Goal: Task Accomplishment & Management: Use online tool/utility

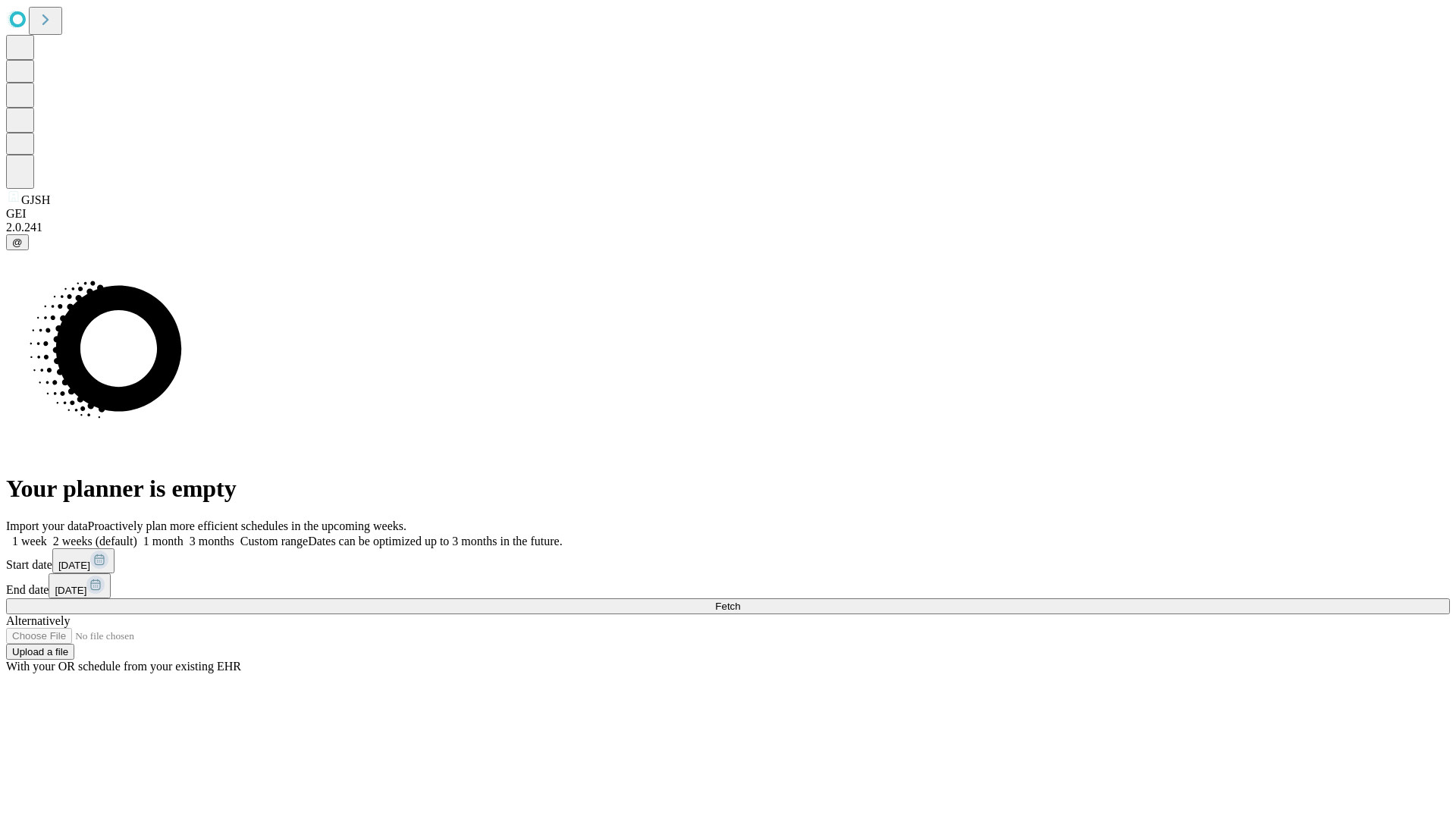
click at [740, 601] on span "Fetch" at bounding box center [728, 607] width 25 height 11
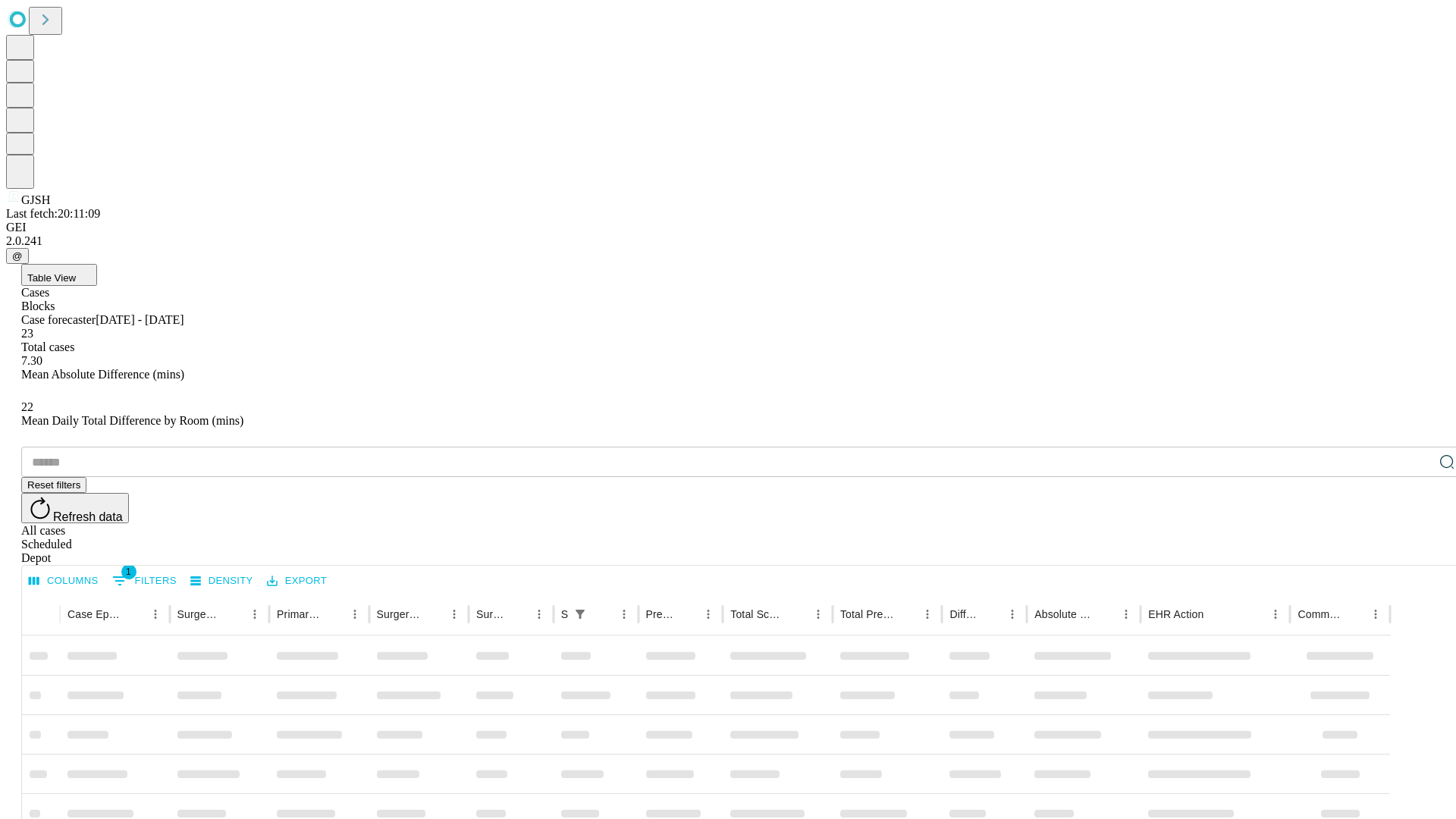
click at [1417, 552] on div "Depot" at bounding box center [743, 558] width 1444 height 13
